Goal: Communication & Community: Share content

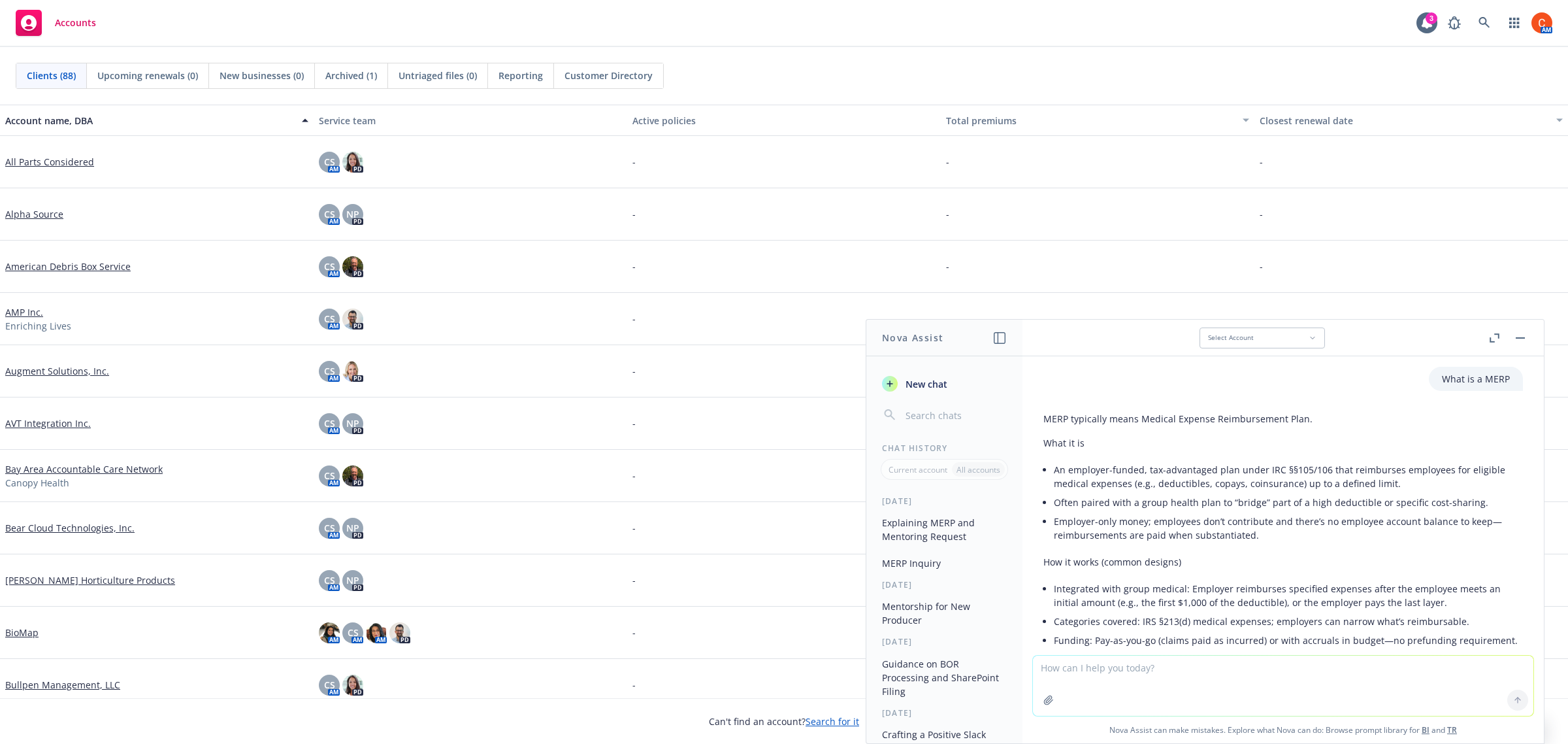
scroll to position [896, 0]
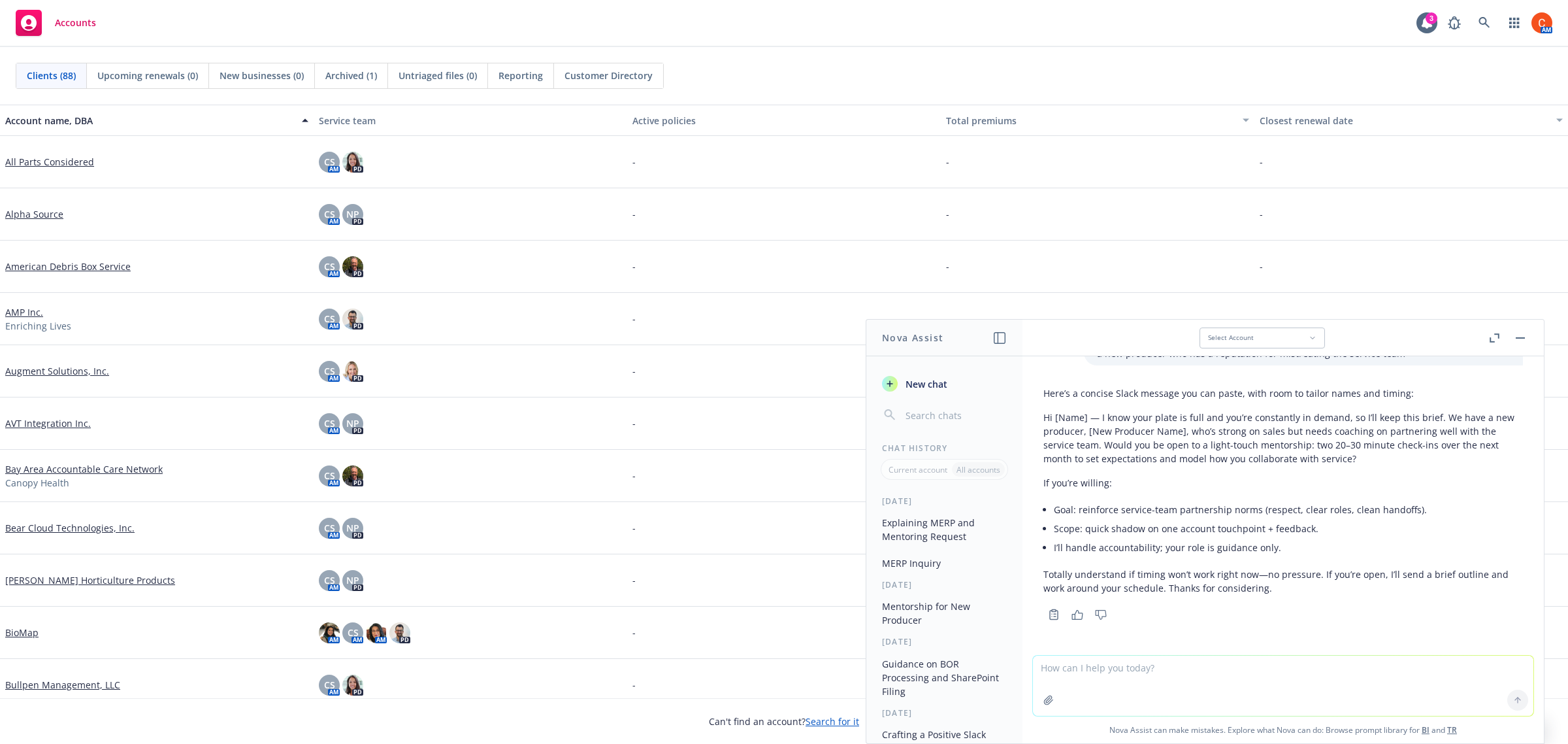
click at [1115, 668] on textarea at bounding box center [1283, 686] width 500 height 60
type textarea "thanking our marketing person for all she does for the team during this crazy b…"
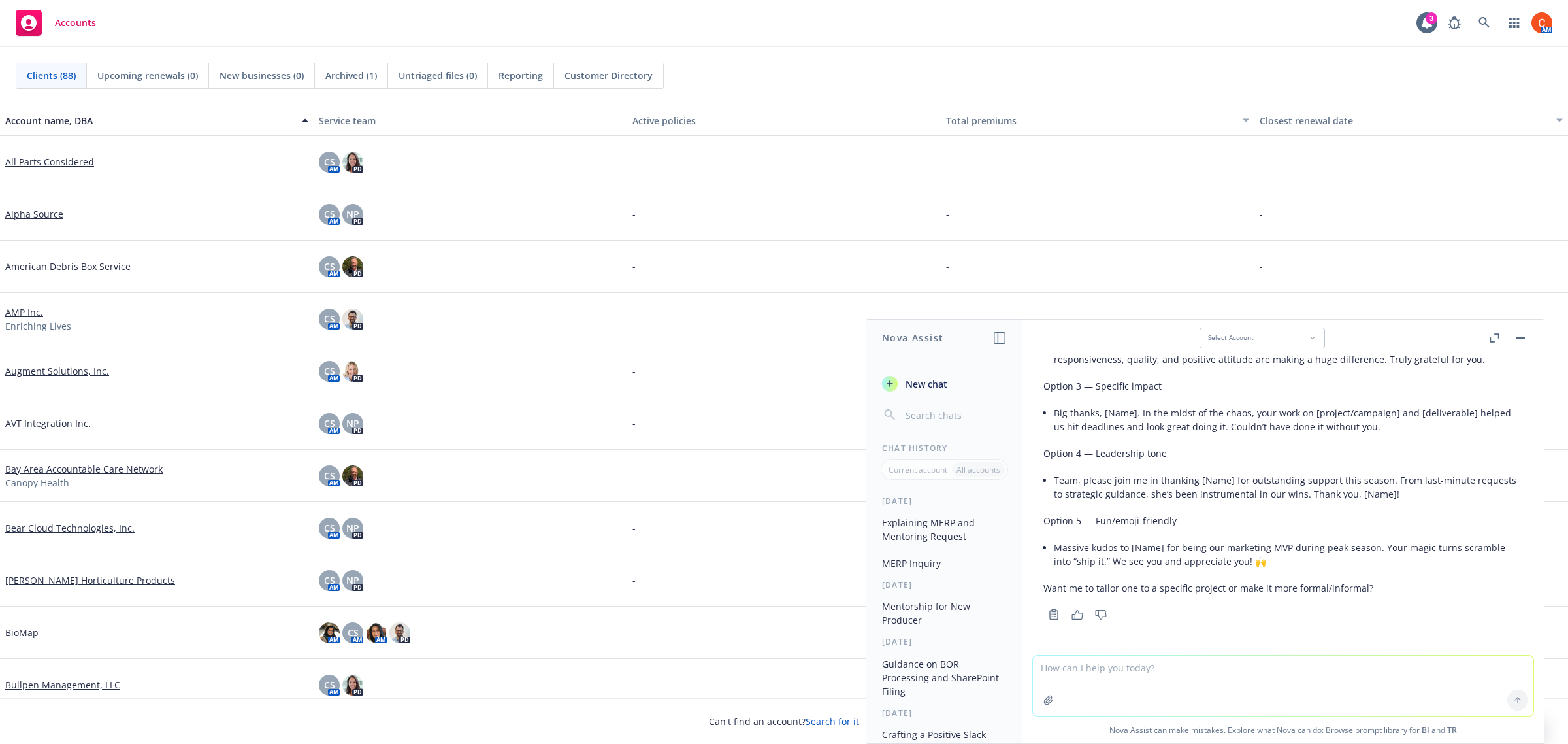
scroll to position [1360, 0]
click at [1128, 674] on textarea at bounding box center [1283, 686] width 500 height 60
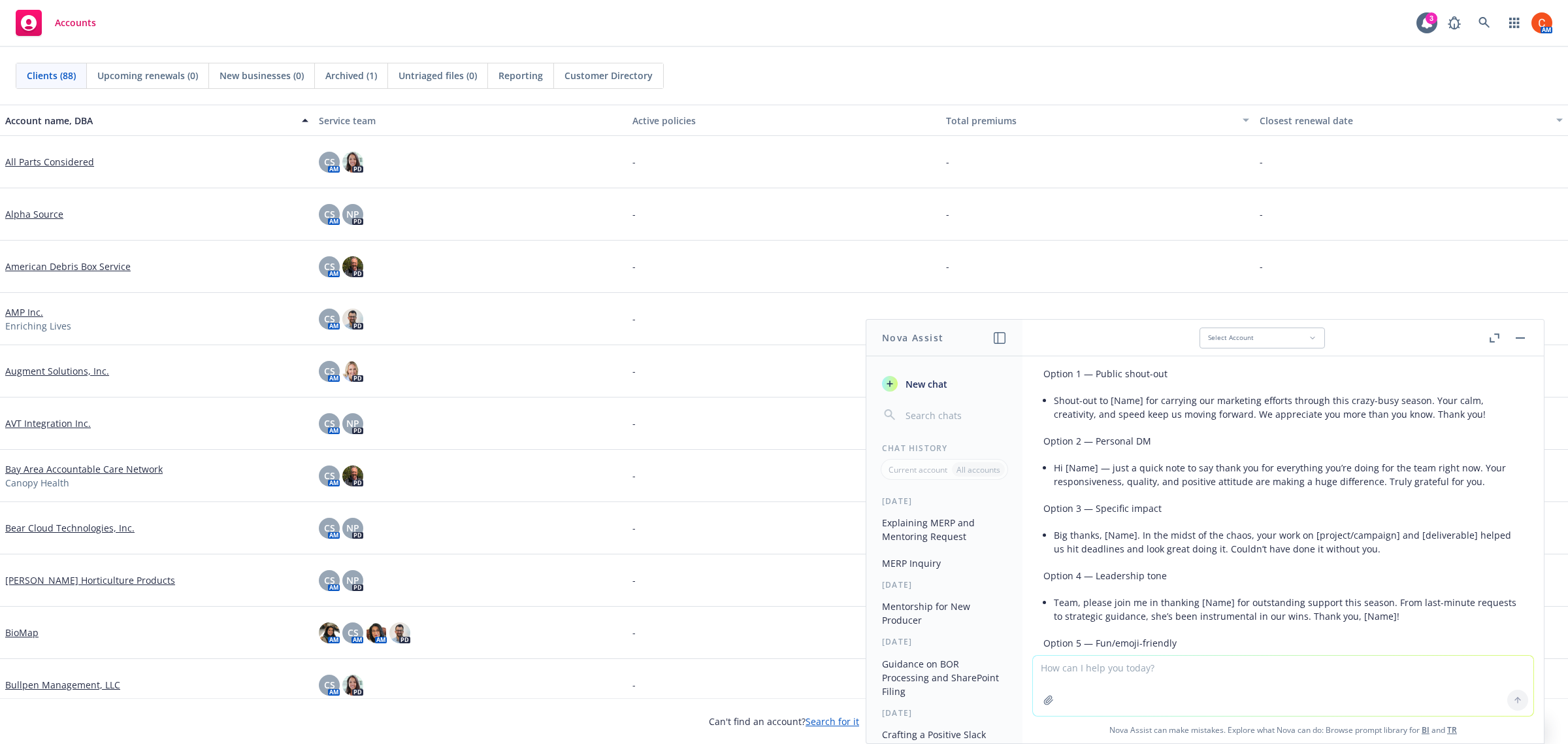
scroll to position [1196, 0]
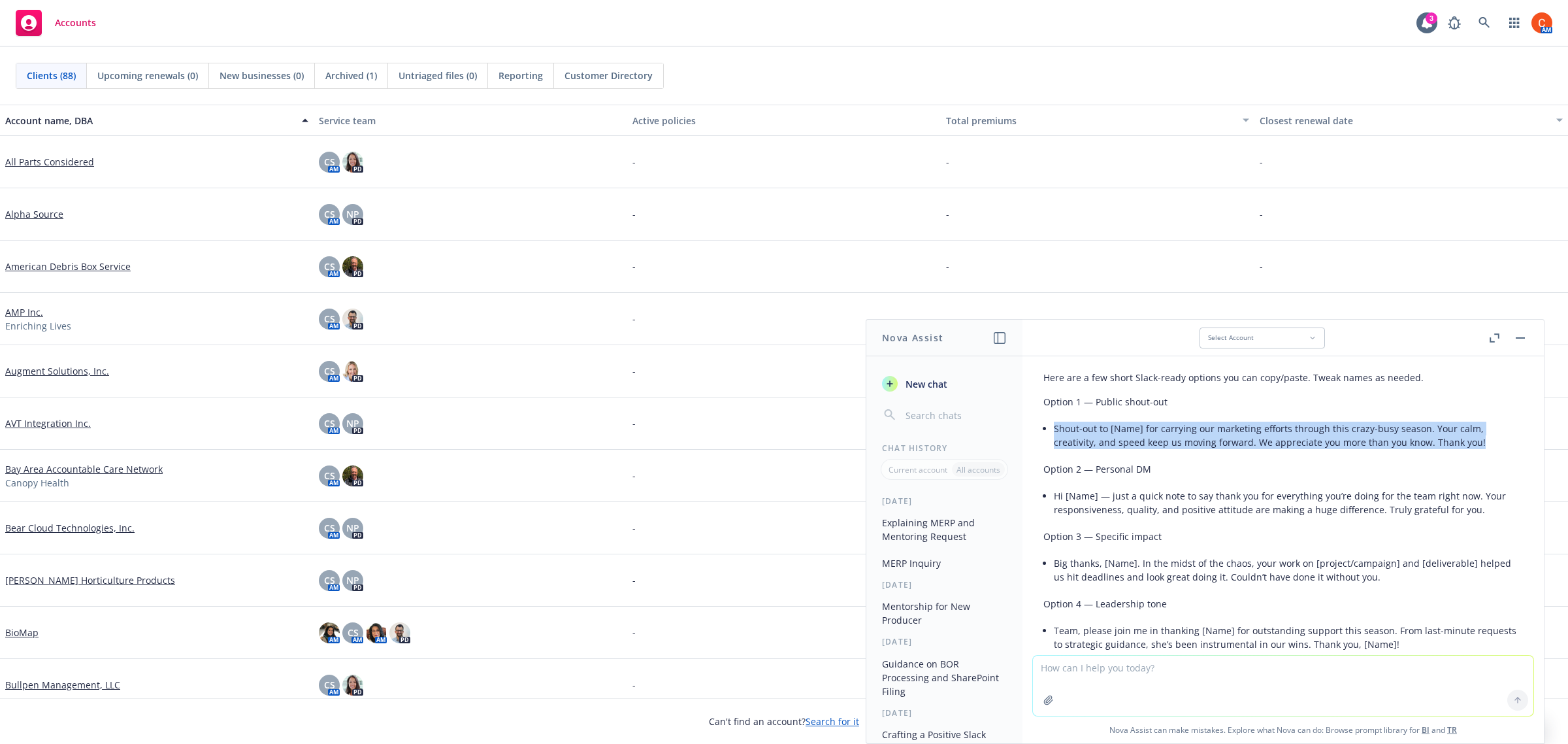
drag, startPoint x: 1473, startPoint y: 458, endPoint x: 1049, endPoint y: 445, distance: 424.2
click at [1049, 445] on div "Here are a few short Slack-ready options you can copy/paste. Tweak names as nee…" at bounding box center [1283, 558] width 479 height 385
copy li "Shout-out to [Name] for carrying our marketing efforts through this crazy-busy …"
